Goal: Task Accomplishment & Management: Manage account settings

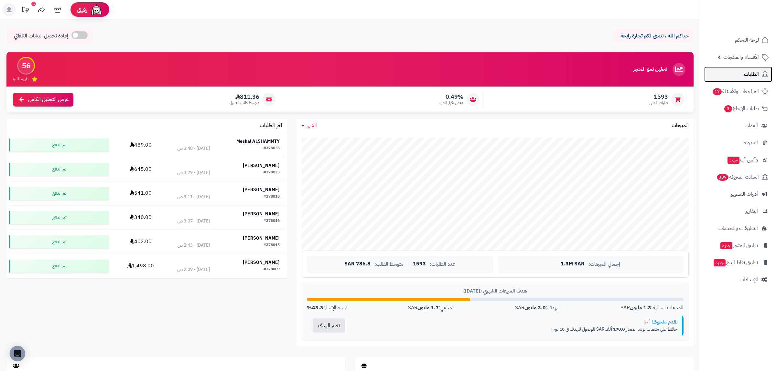
click at [753, 68] on link "الطلبات" at bounding box center [738, 75] width 68 height 16
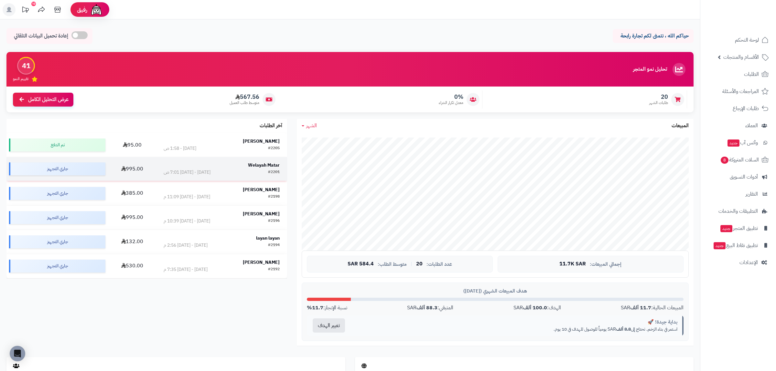
click at [227, 171] on div "#2201 الخميس - ١٨ سبتمبر ٢٠٢٥ - 7:01 ص" at bounding box center [222, 172] width 116 height 6
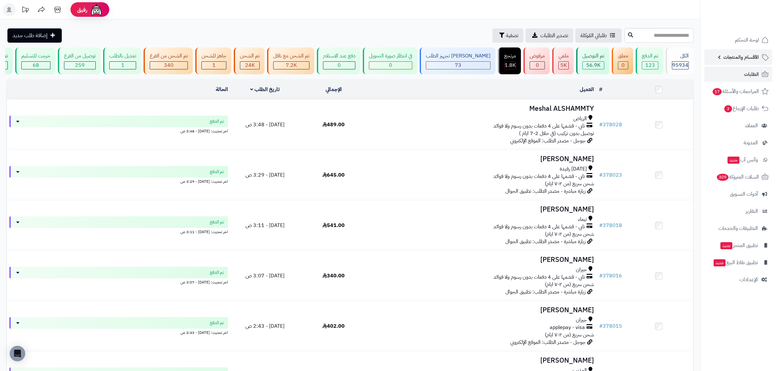
click at [708, 53] on link "الأقسام والمنتجات" at bounding box center [738, 57] width 68 height 16
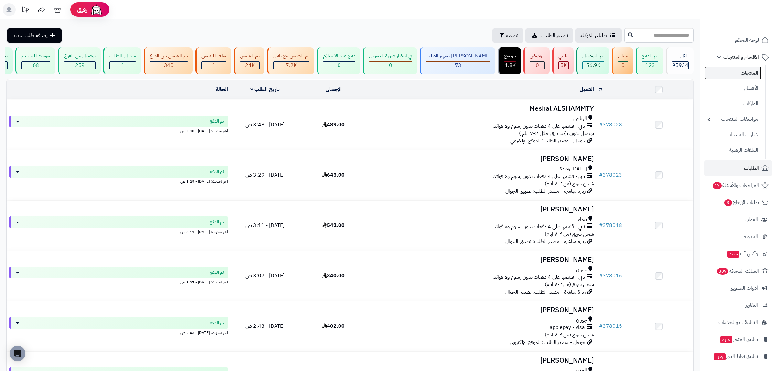
click at [740, 78] on link "المنتجات" at bounding box center [732, 73] width 57 height 13
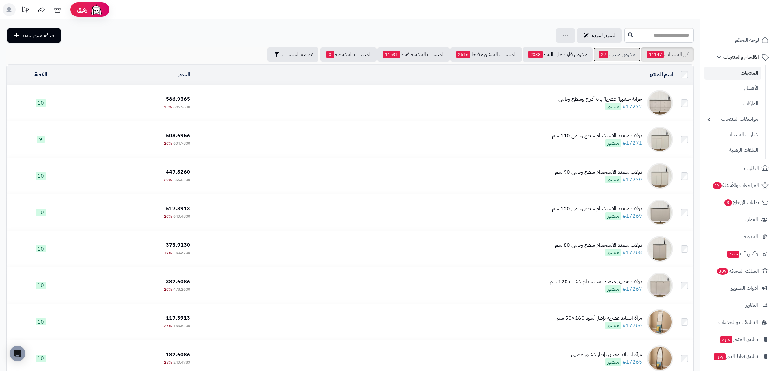
click at [620, 54] on link "مخزون منتهي 27" at bounding box center [616, 55] width 47 height 14
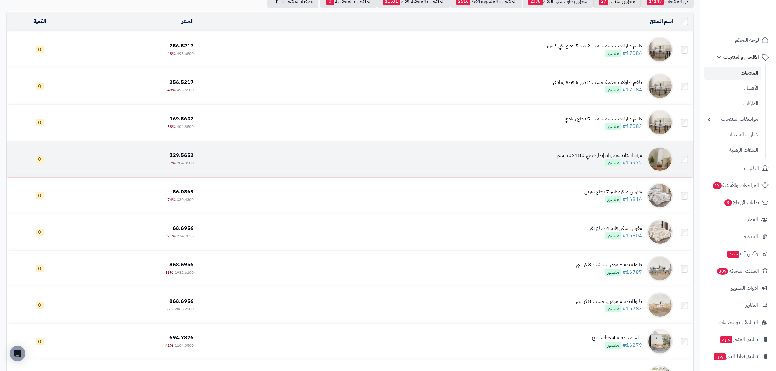
scroll to position [151, 0]
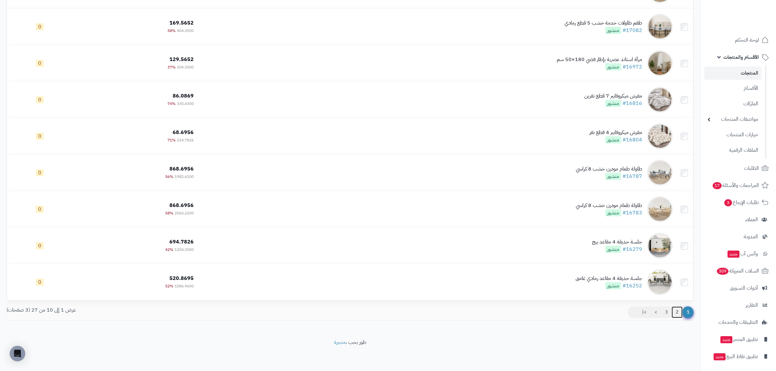
click at [677, 315] on link "2" at bounding box center [676, 313] width 11 height 12
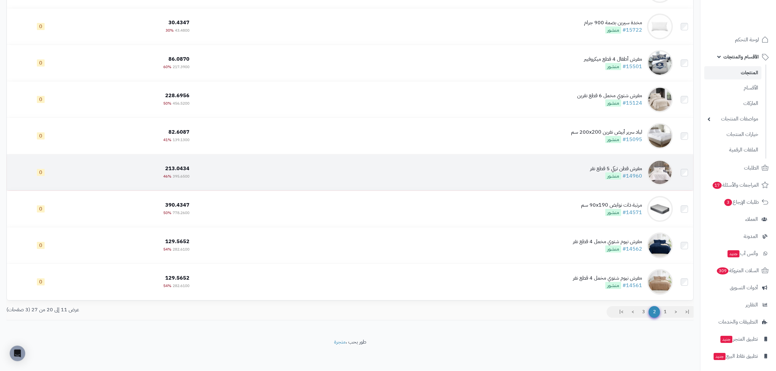
scroll to position [151, 0]
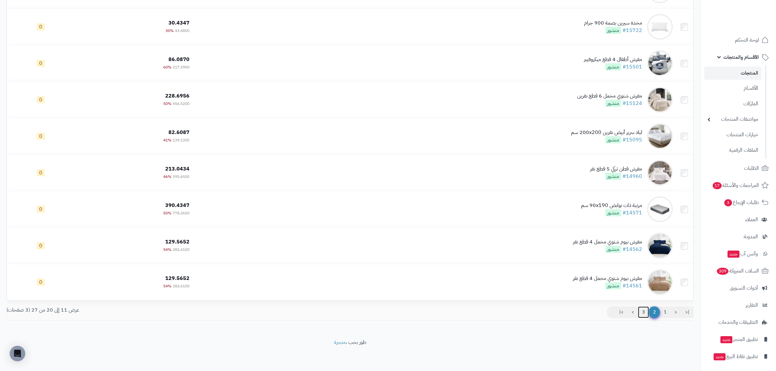
click at [641, 313] on link "3" at bounding box center [643, 313] width 11 height 12
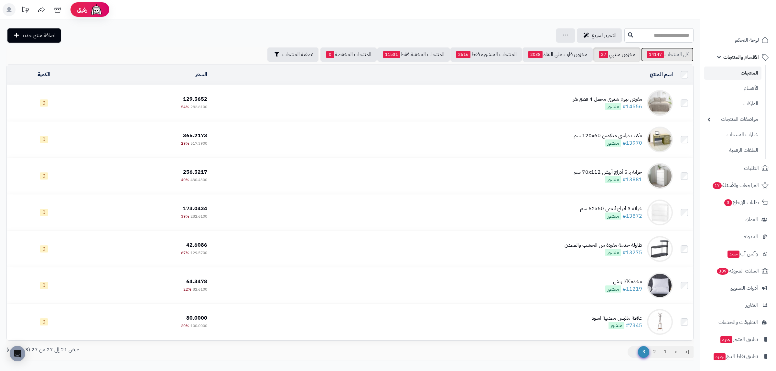
click at [668, 48] on link "كل المنتجات 14147" at bounding box center [667, 55] width 52 height 14
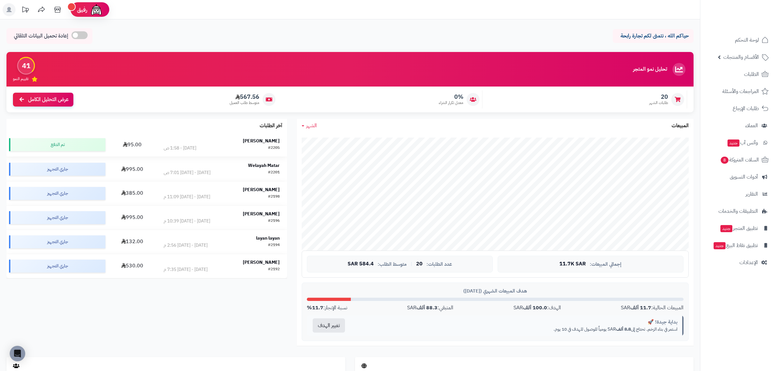
click at [197, 141] on div "[PERSON_NAME]" at bounding box center [222, 141] width 116 height 6
